Goal: Find specific page/section: Find specific page/section

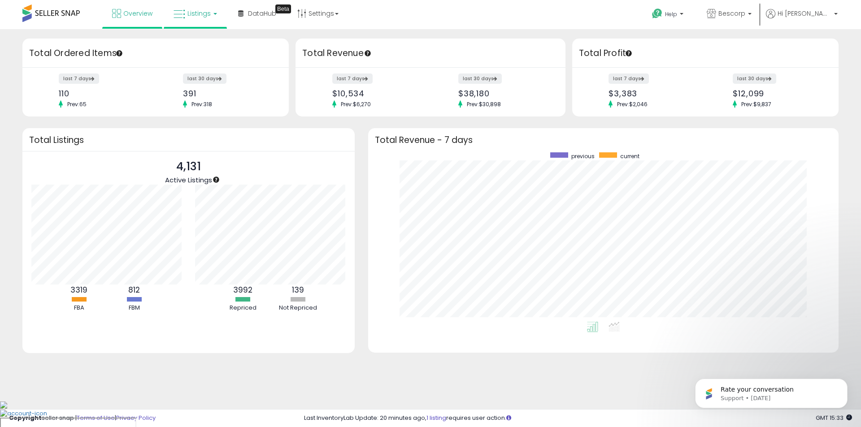
click at [195, 15] on span "Listings" at bounding box center [198, 13] width 23 height 9
click at [200, 35] on li at bounding box center [201, 46] width 75 height 32
click at [207, 10] on span "Listings" at bounding box center [198, 13] width 23 height 9
click at [201, 43] on icon at bounding box center [201, 45] width 39 height 12
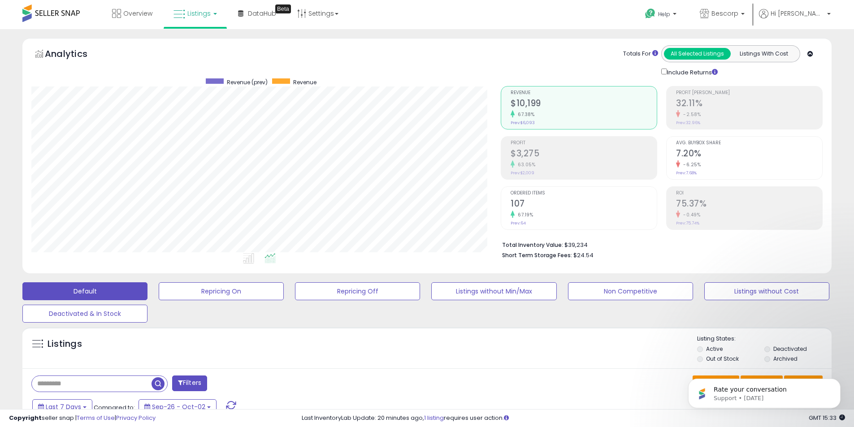
scroll to position [184, 469]
